Goal: Check status: Check status

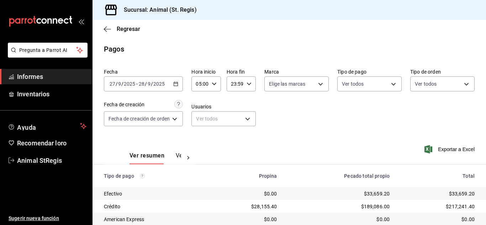
scroll to position [89, 0]
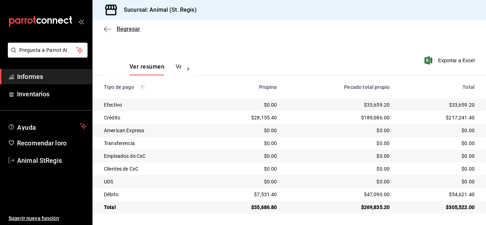
click at [121, 26] on font "Regresar" at bounding box center [128, 29] width 23 height 7
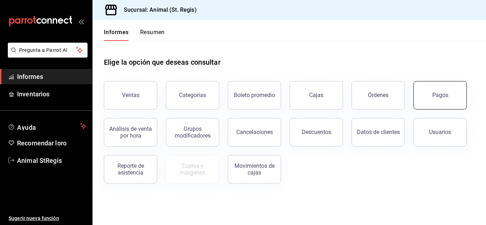
click at [445, 93] on font "Pagos" at bounding box center [441, 95] width 16 height 7
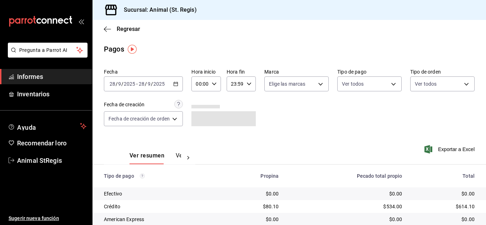
click at [128, 87] on input "2025" at bounding box center [130, 84] width 12 height 6
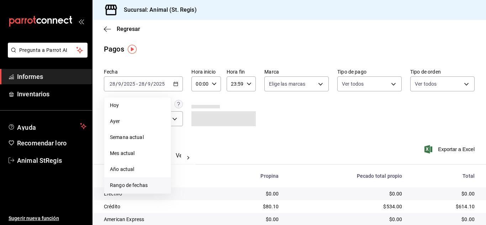
click at [126, 185] on font "Rango de fechas" at bounding box center [129, 186] width 38 height 6
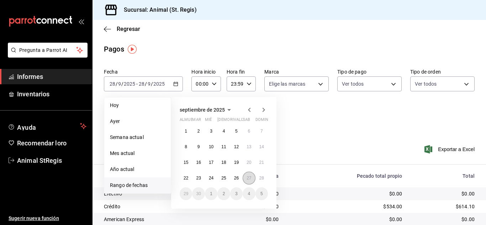
click at [250, 179] on font "27" at bounding box center [249, 178] width 5 height 5
click at [264, 180] on button "28" at bounding box center [262, 178] width 12 height 13
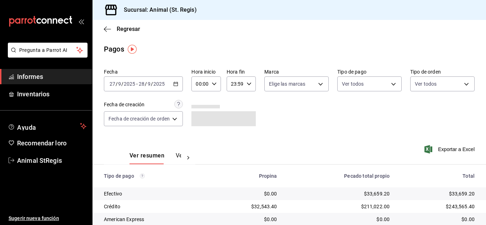
click at [214, 85] on icon "button" at bounding box center [214, 84] width 5 height 5
click at [202, 137] on font "02" at bounding box center [200, 137] width 6 height 6
type input "02:00"
drag, startPoint x: 295, startPoint y: 129, endPoint x: 339, endPoint y: 132, distance: 44.6
click at [297, 129] on div at bounding box center [243, 112] width 486 height 225
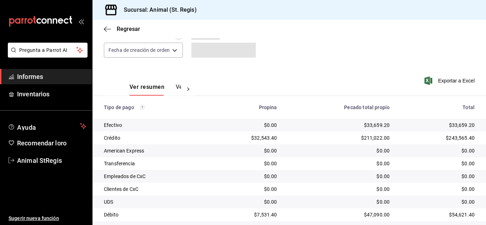
scroll to position [89, 0]
